Goal: Task Accomplishment & Management: Manage account settings

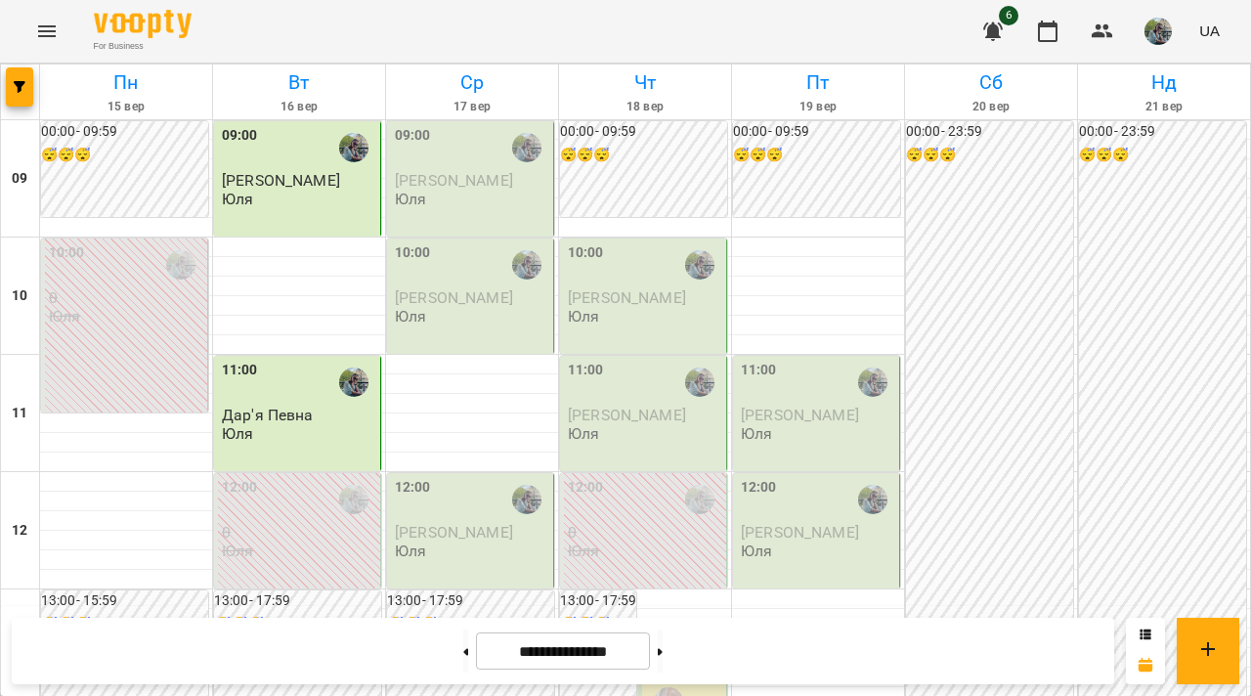
click at [484, 181] on span "[PERSON_NAME]" at bounding box center [454, 180] width 118 height 19
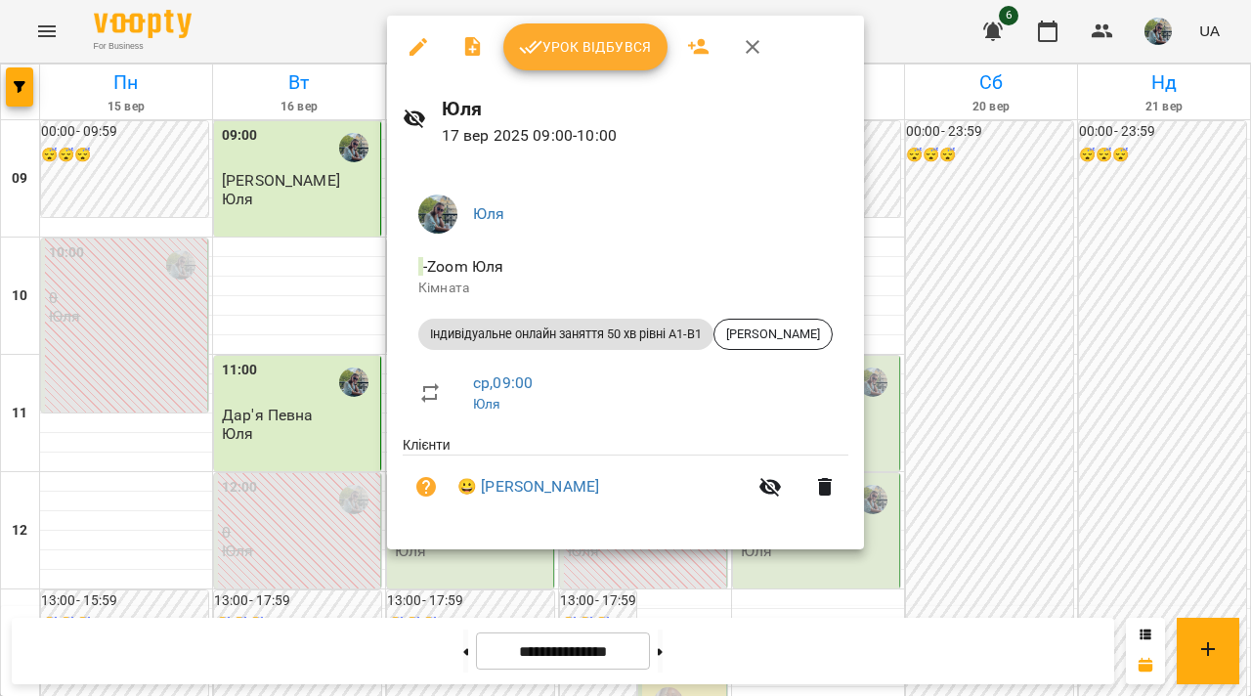
click at [568, 42] on span "Урок відбувся" at bounding box center [585, 46] width 133 height 23
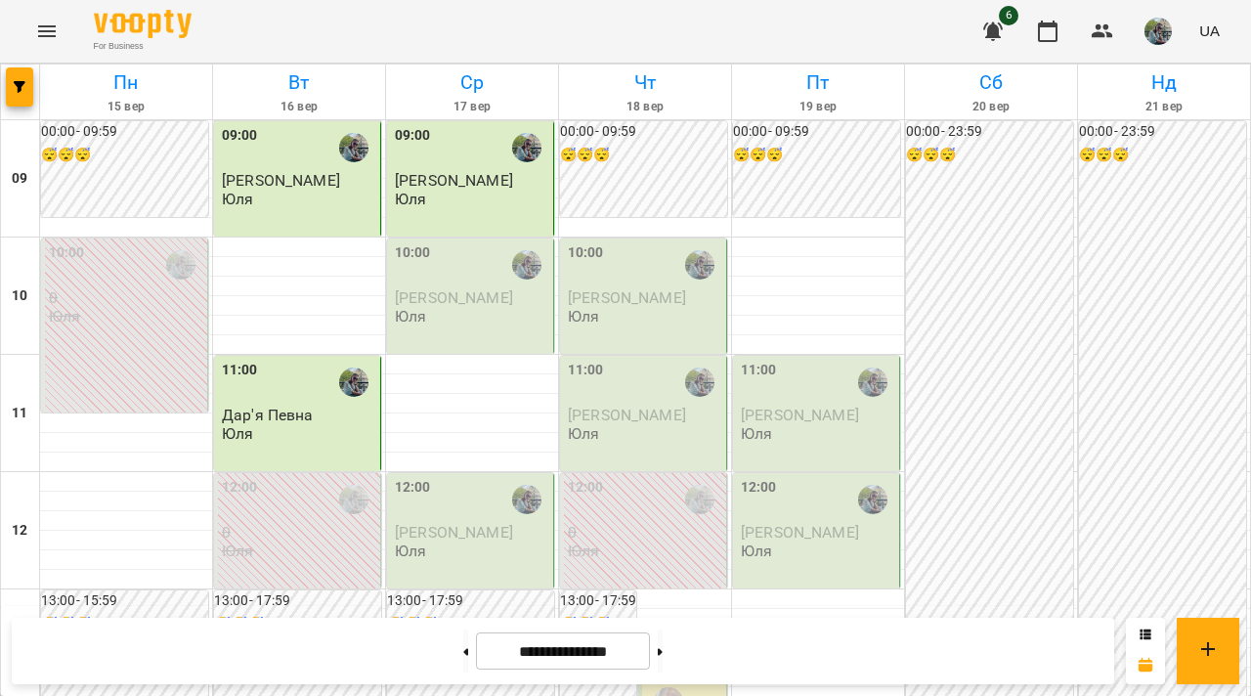
click at [442, 291] on span "[PERSON_NAME]" at bounding box center [454, 297] width 118 height 19
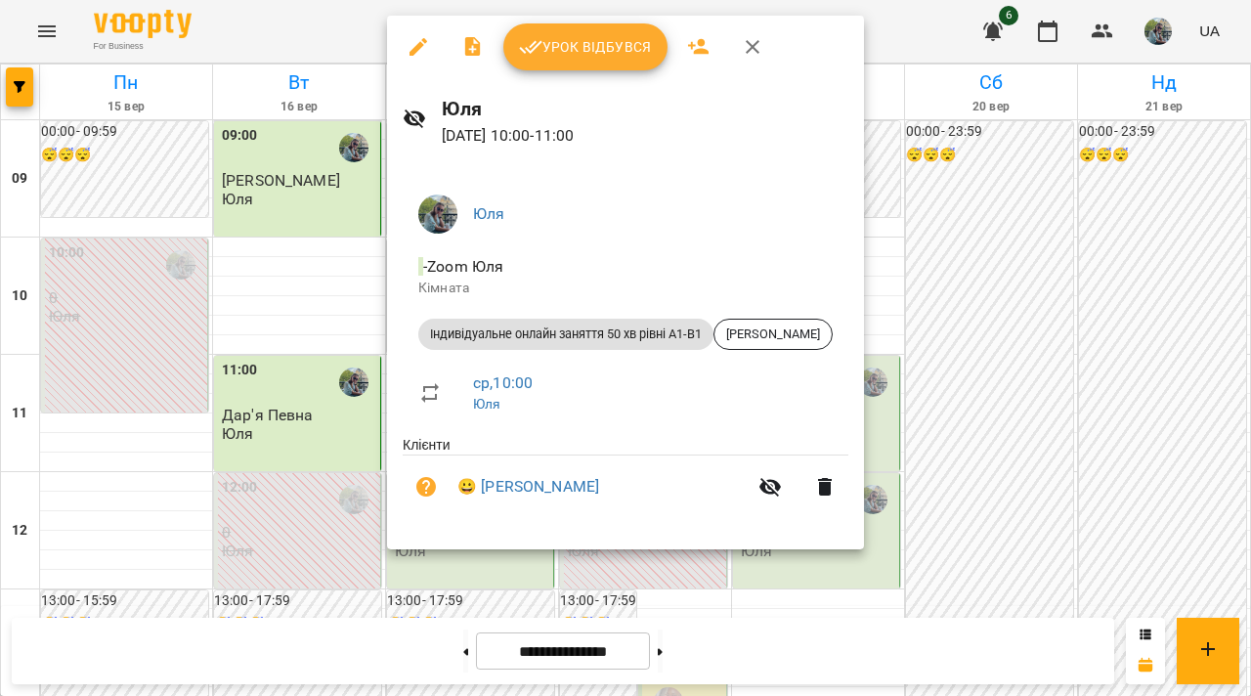
click at [582, 45] on span "Урок відбувся" at bounding box center [585, 46] width 133 height 23
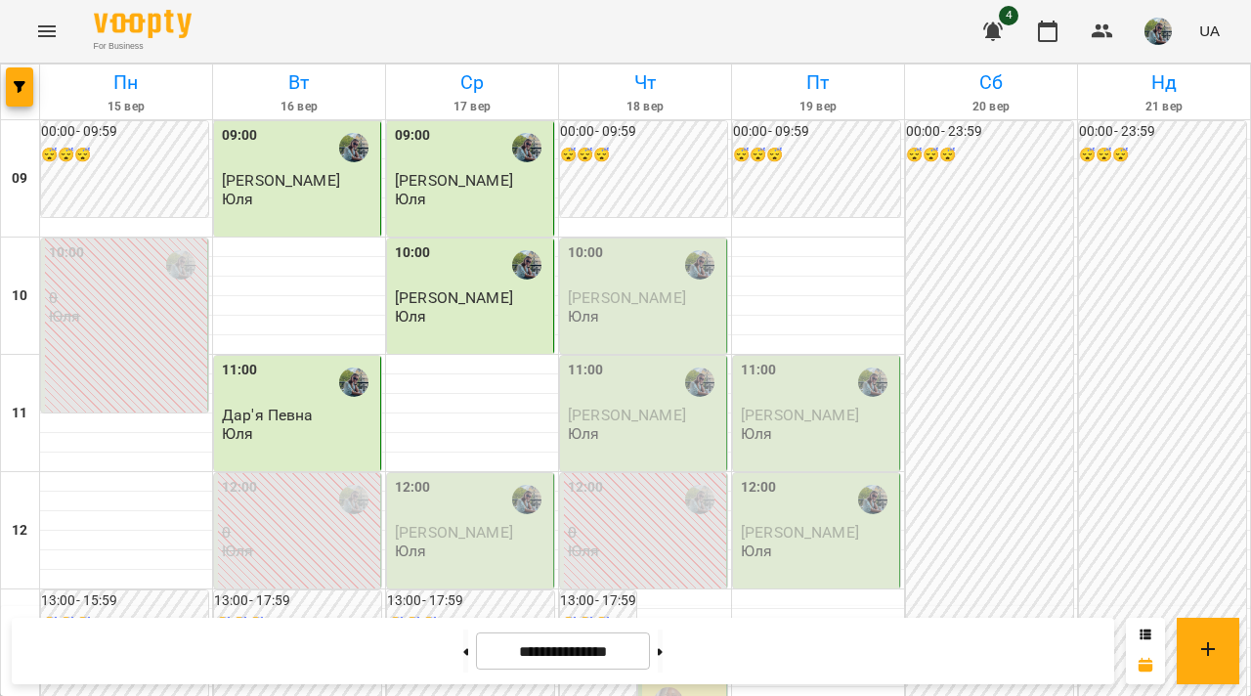
scroll to position [1154, 0]
